Goal: Task Accomplishment & Management: Manage account settings

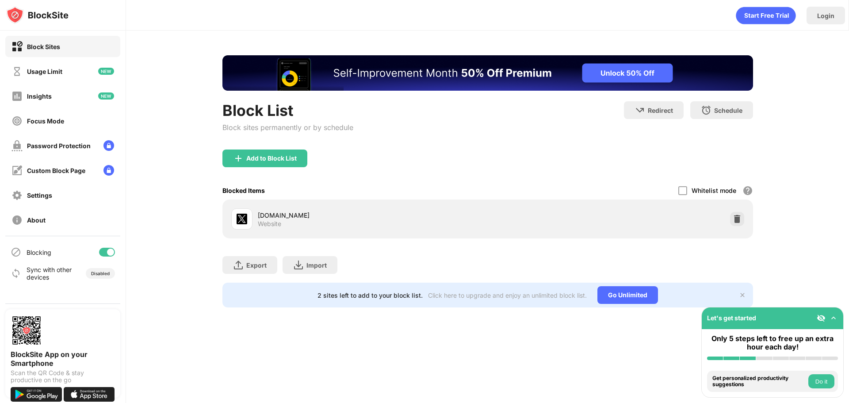
click at [732, 219] on div "[DOMAIN_NAME] Website" at bounding box center [488, 219] width 520 height 28
click at [732, 219] on img at bounding box center [736, 218] width 9 height 9
